Goal: Task Accomplishment & Management: Use online tool/utility

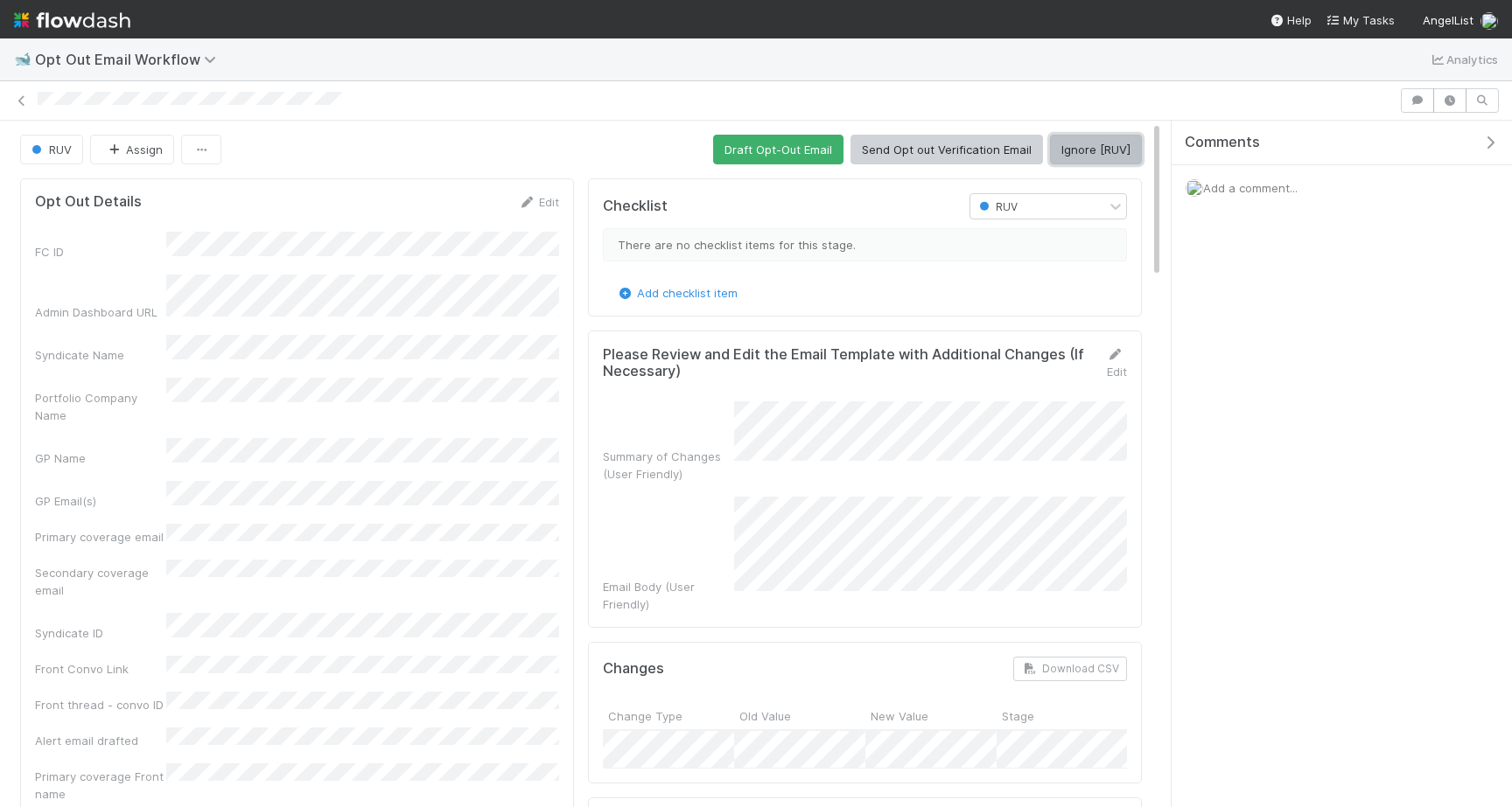
click at [1095, 147] on button "Ignore [RUV]" at bounding box center [1095, 149] width 92 height 29
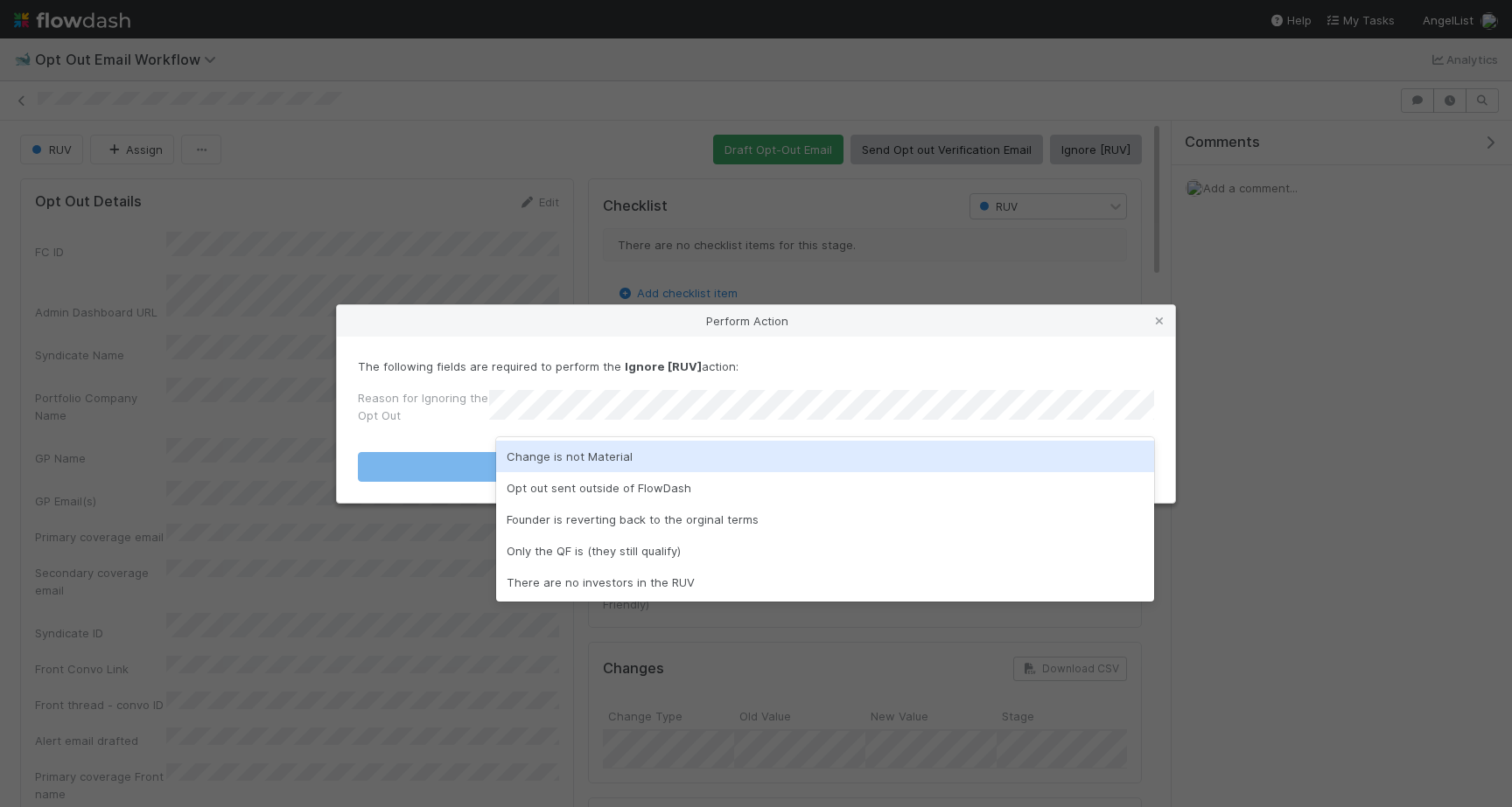
click at [746, 440] on div "Change is not Material Opt out sent outside of FlowDash Founder is reverting ba…" at bounding box center [825, 519] width 658 height 164
click at [746, 463] on div "Change is not Material" at bounding box center [825, 456] width 658 height 31
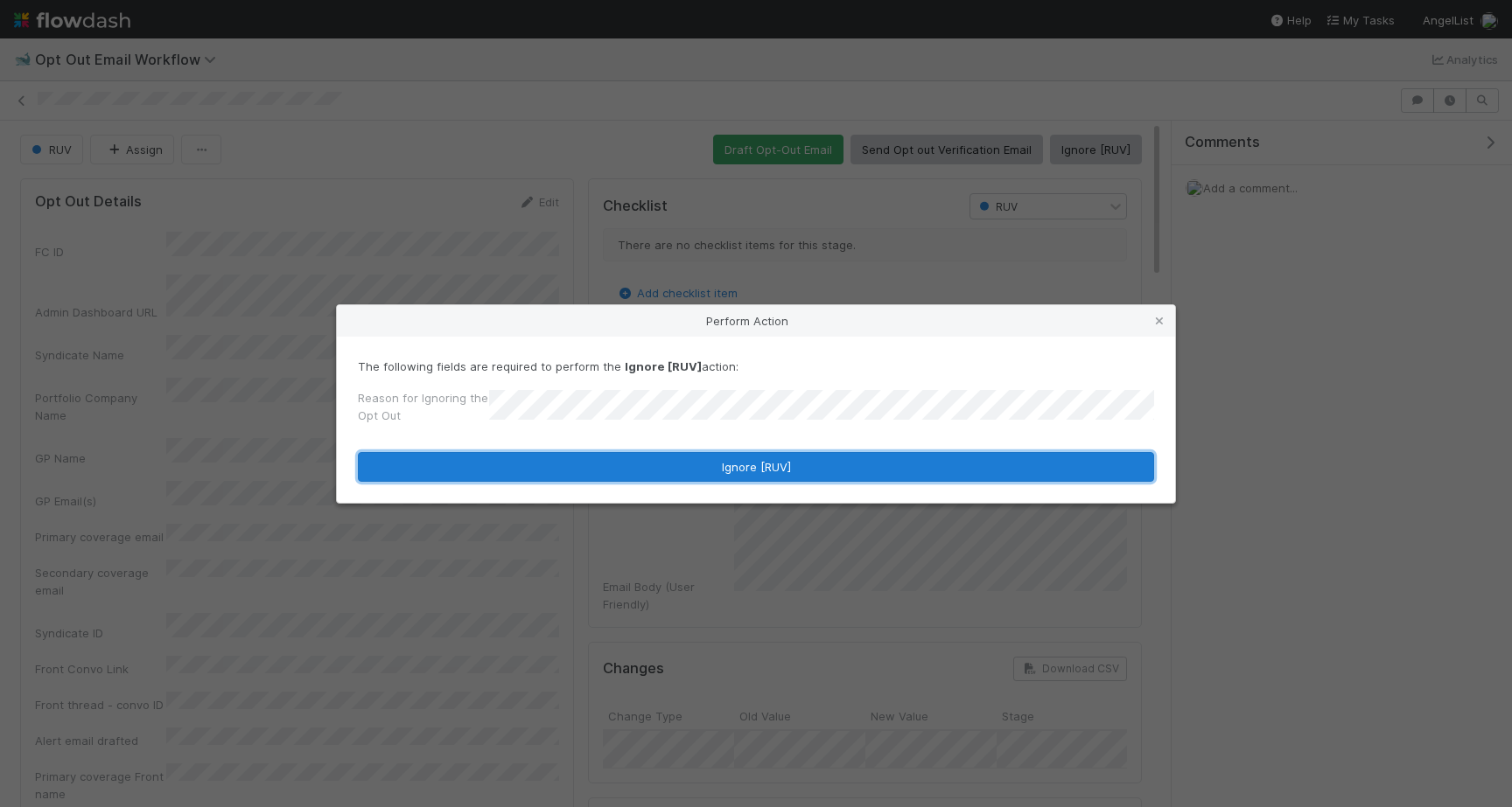
click at [746, 463] on button "Ignore [RUV]" at bounding box center [755, 467] width 796 height 29
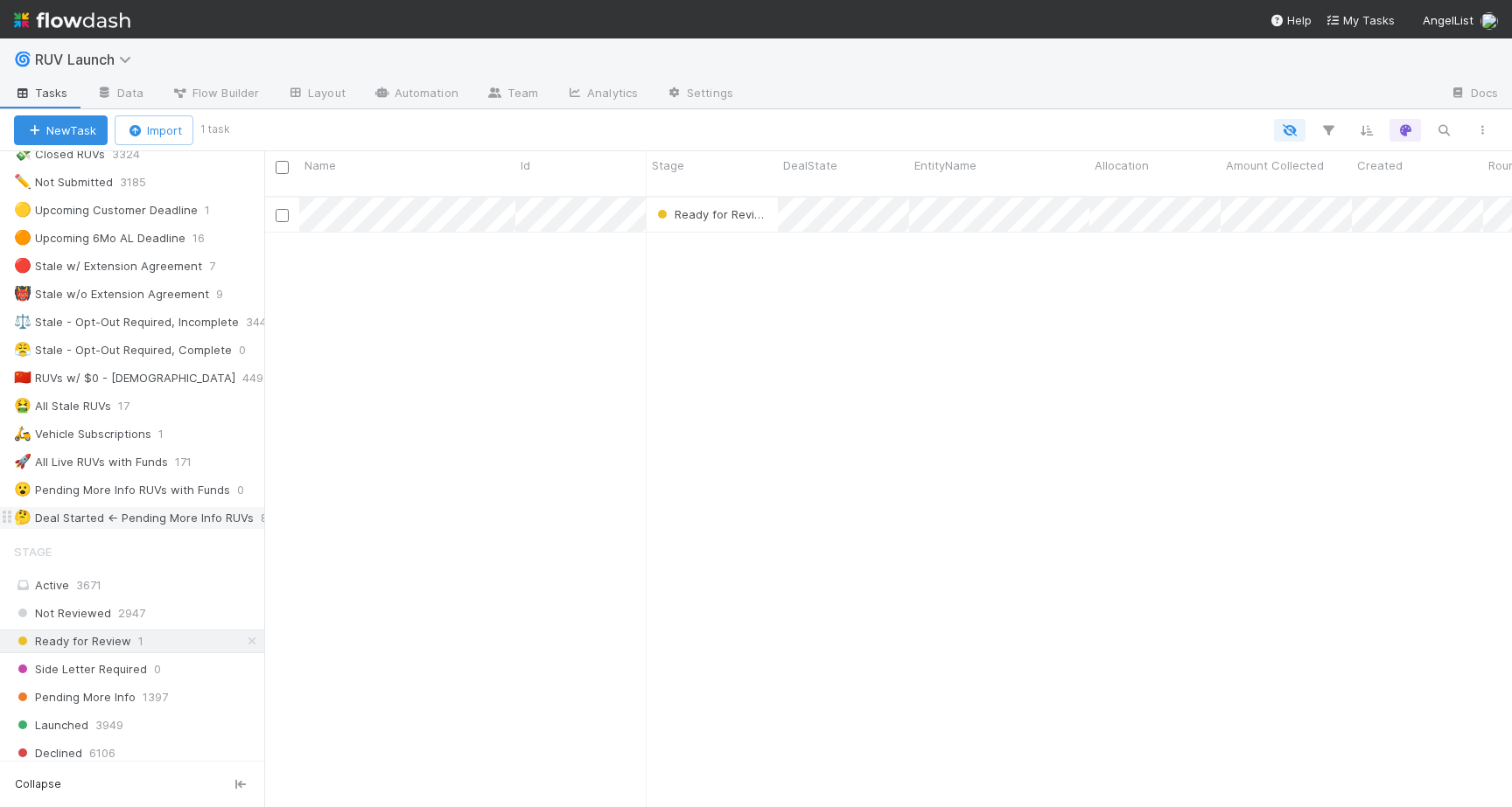
scroll to position [53, 0]
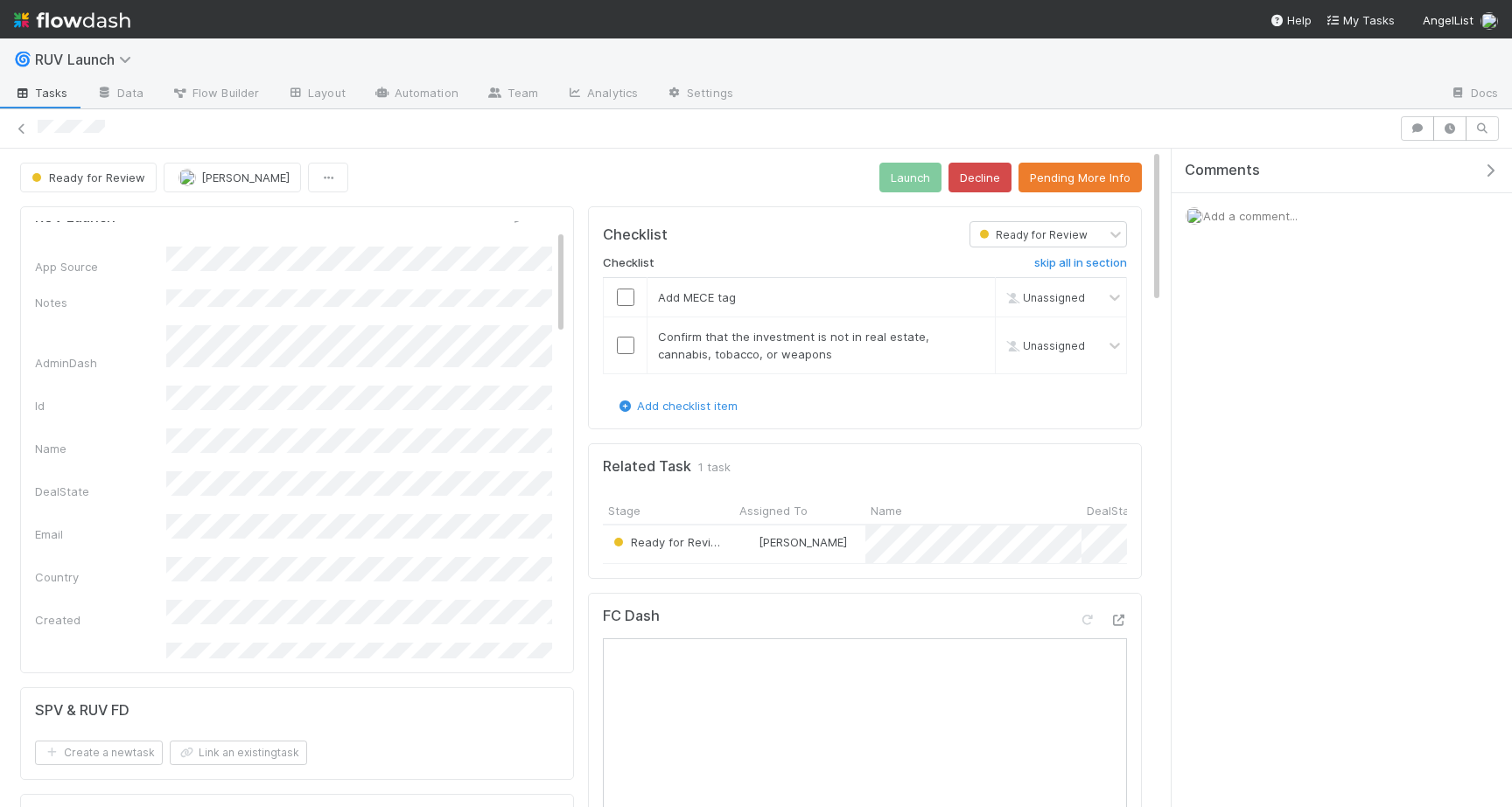
scroll to position [70, 0]
click at [1083, 183] on button "Pending More Info" at bounding box center [1080, 177] width 124 height 29
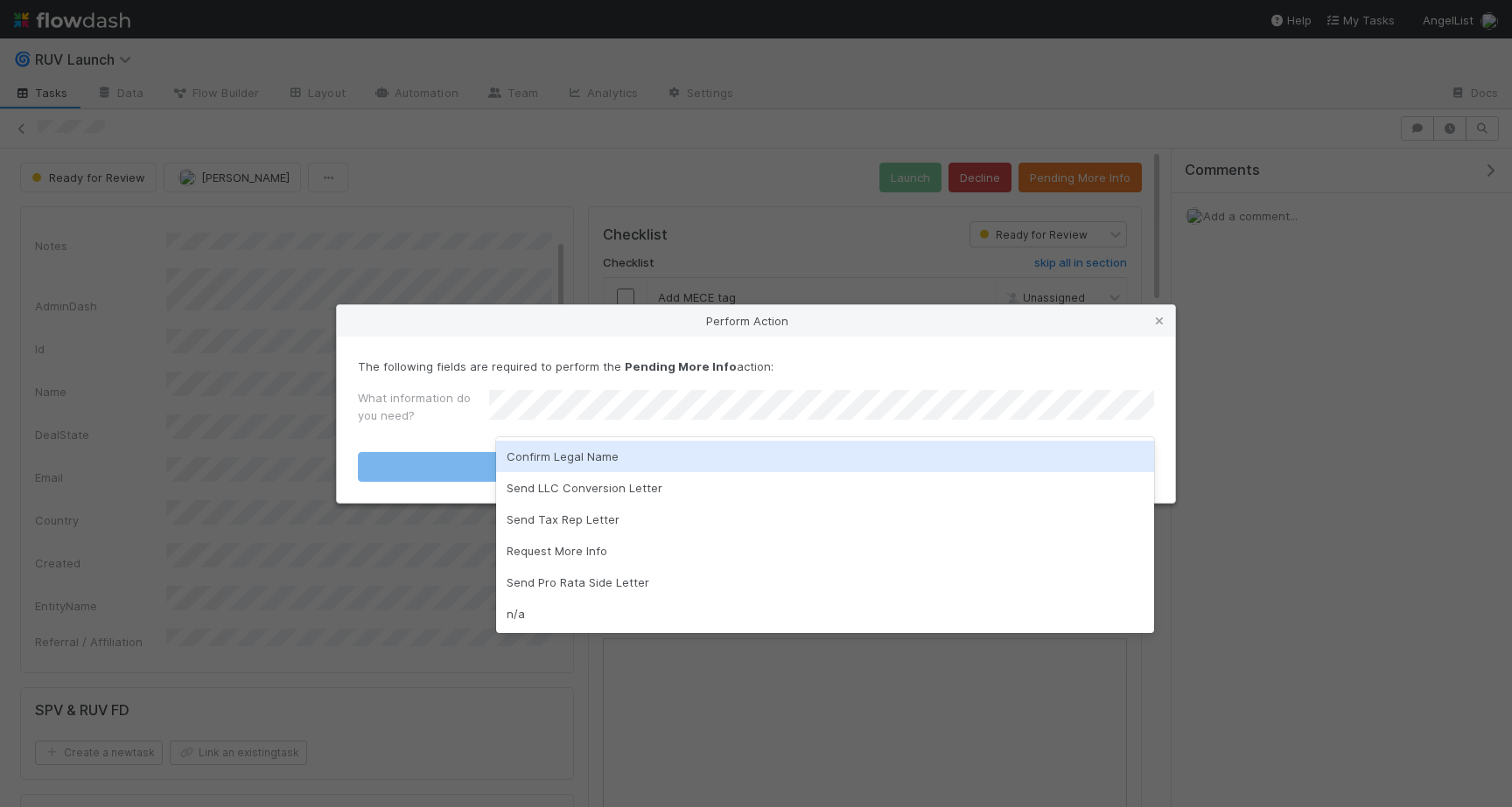
click at [636, 447] on div "Confirm Legal Name" at bounding box center [825, 456] width 658 height 31
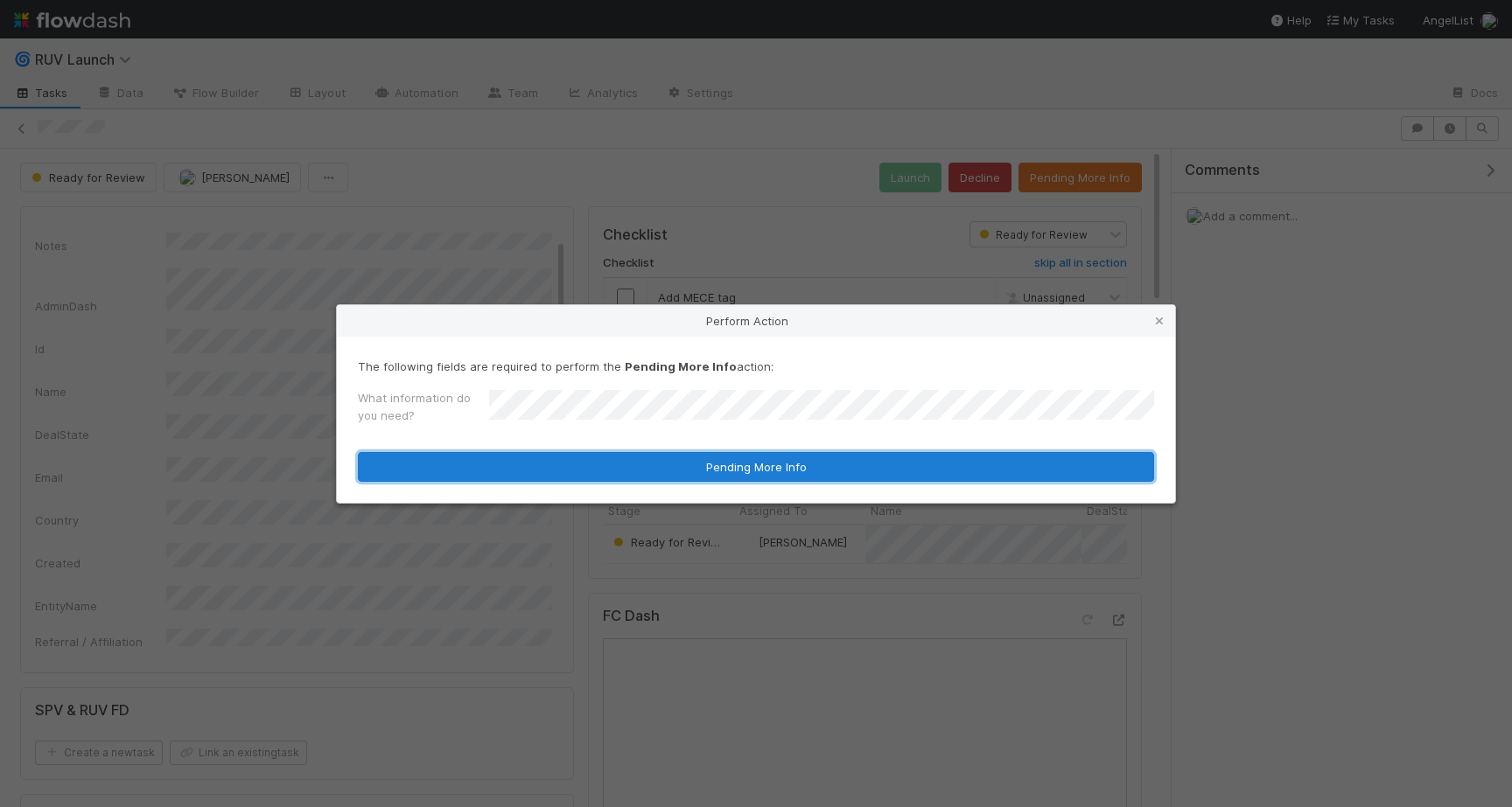
click at [636, 460] on button "Pending More Info" at bounding box center [755, 467] width 796 height 29
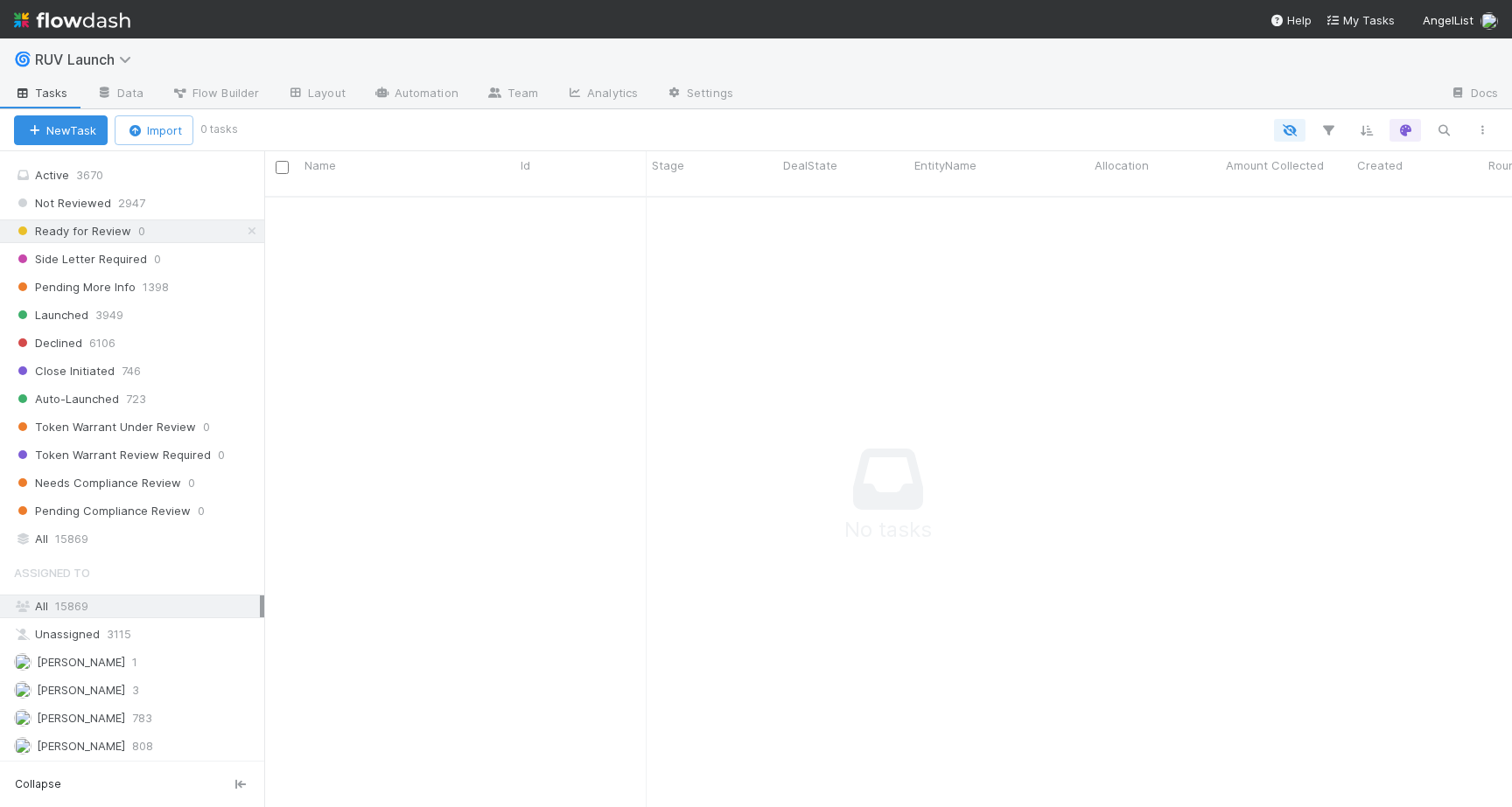
scroll to position [548, 0]
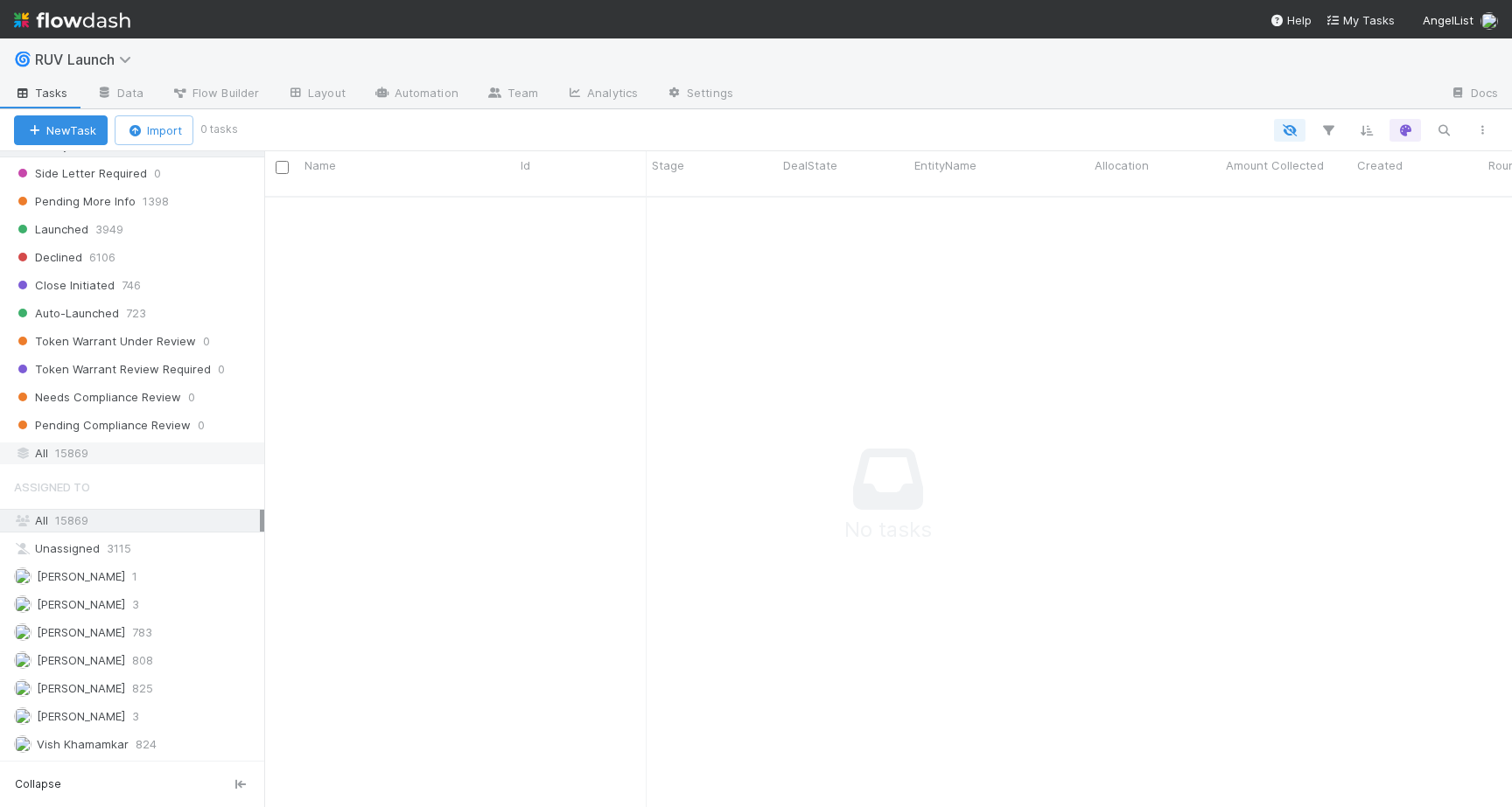
click at [123, 456] on div "All 15869" at bounding box center [137, 453] width 246 height 22
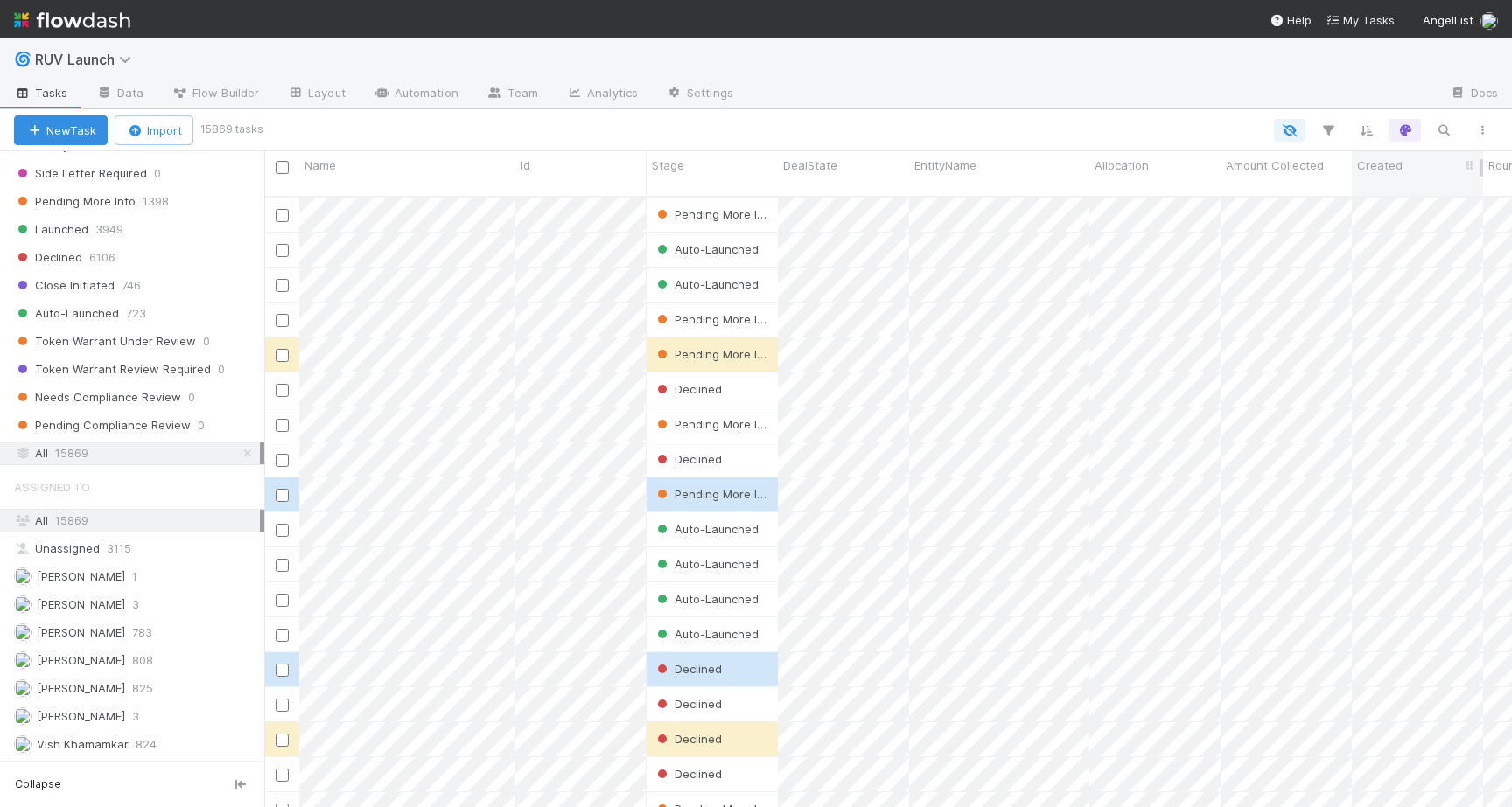
scroll to position [624, 1248]
click at [1446, 123] on icon "button" at bounding box center [1444, 130] width 17 height 16
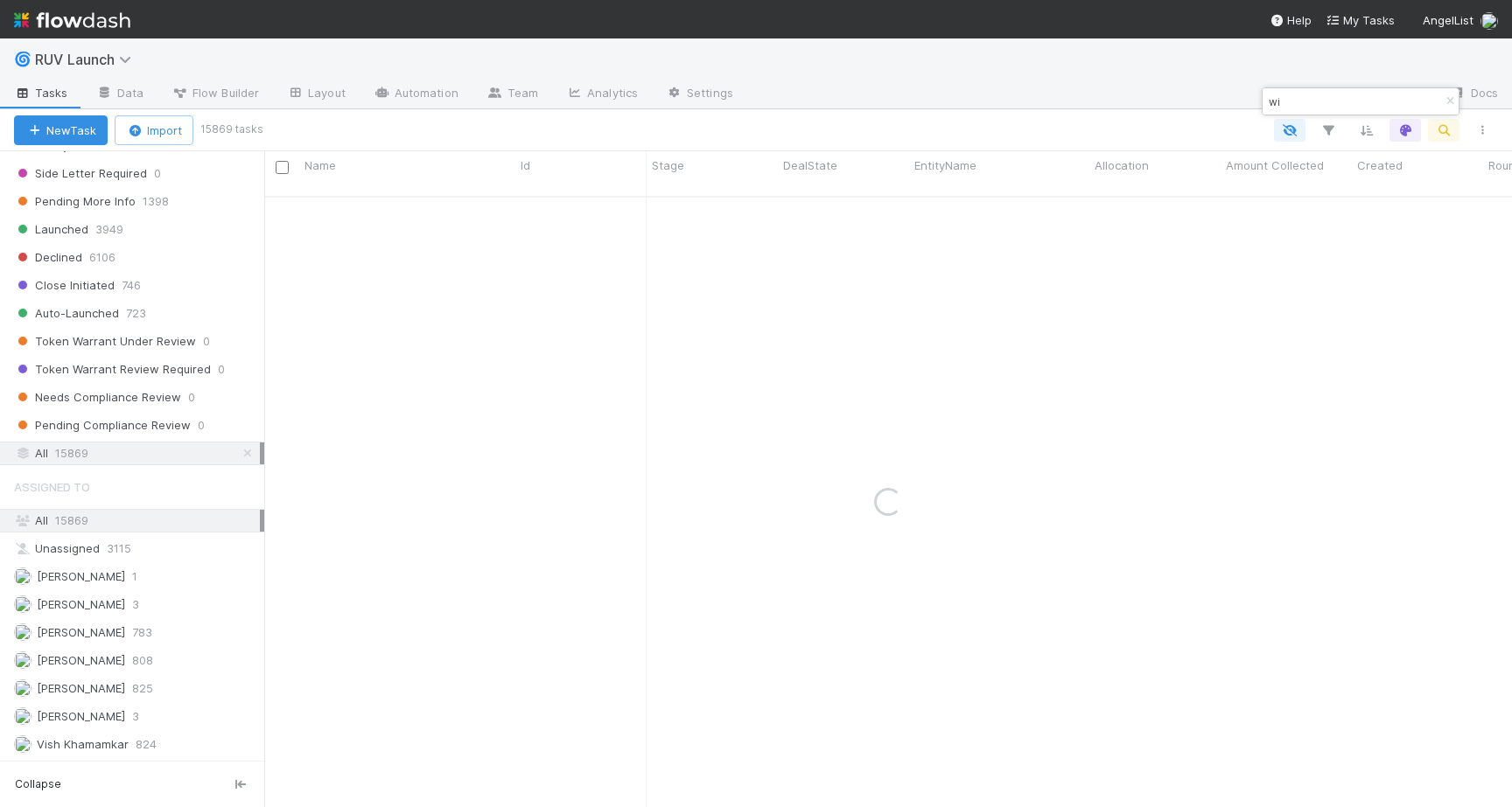
type input "w"
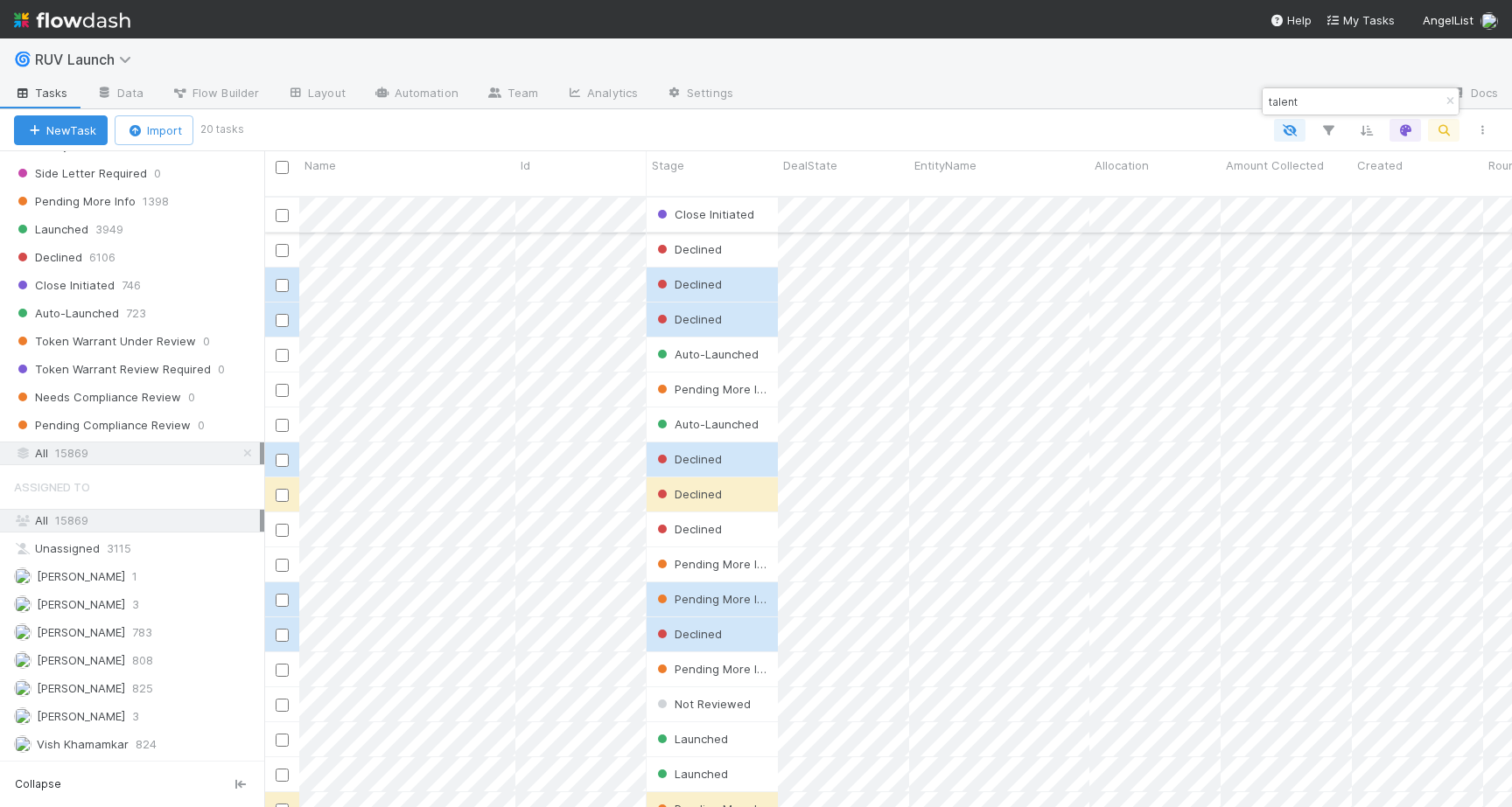
type input "talent"
